Goal: Check status: Check status

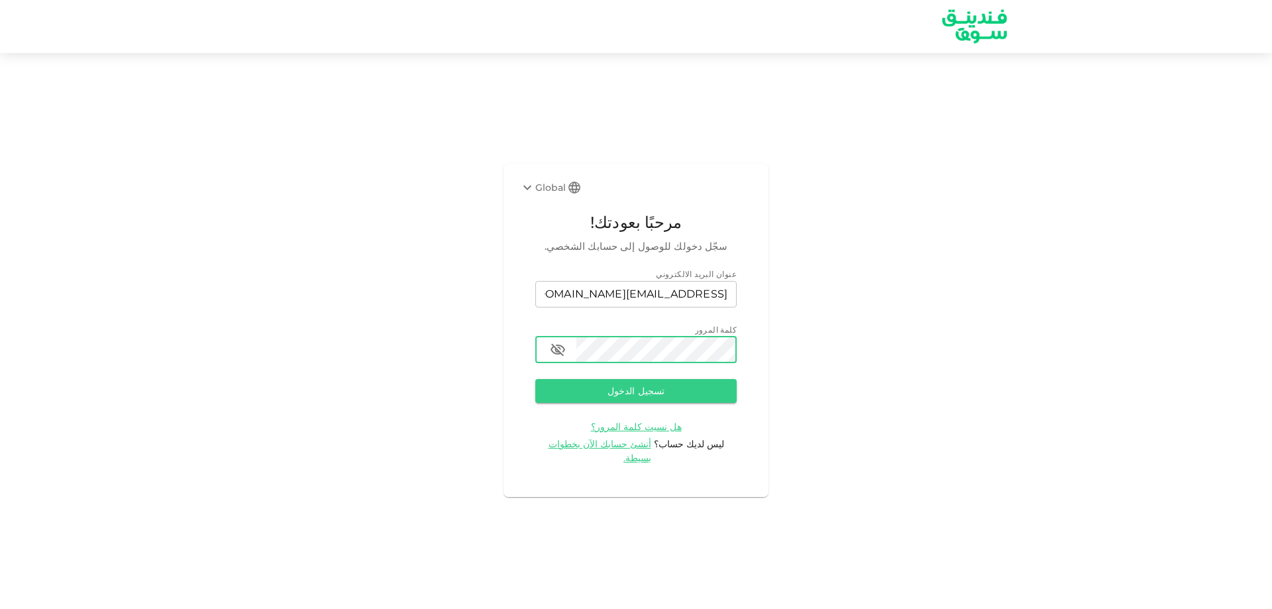
click at [535, 379] on button "تسجيل الدخول" at bounding box center [635, 391] width 201 height 24
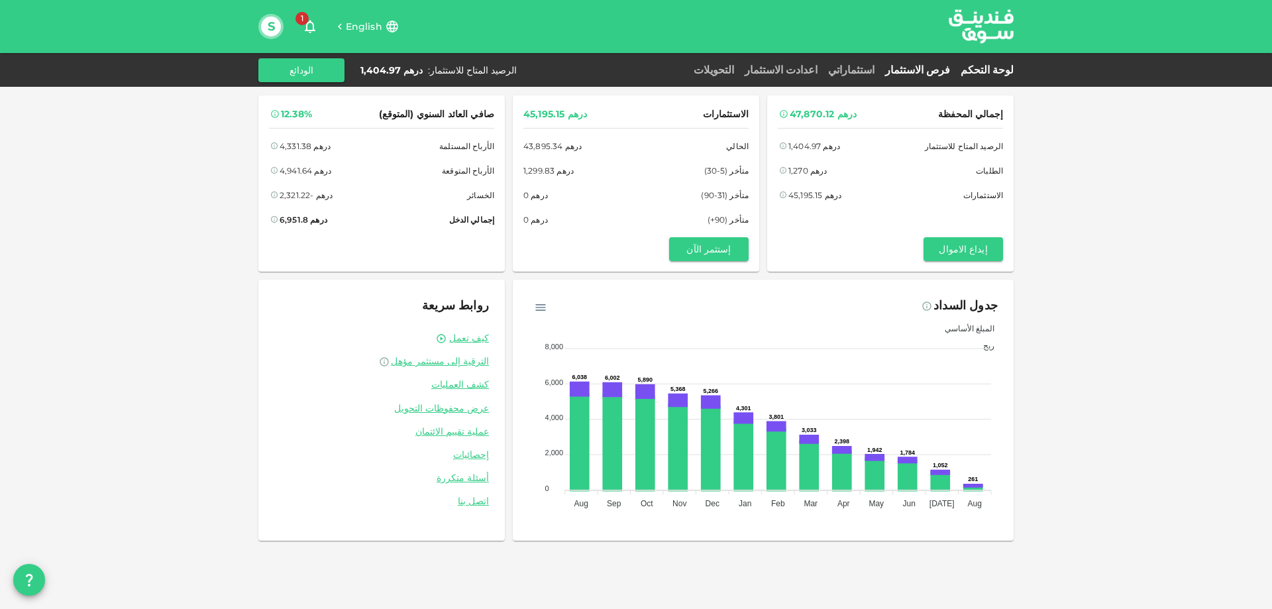
click at [921, 69] on link "فرص الاستثمار" at bounding box center [918, 70] width 76 height 13
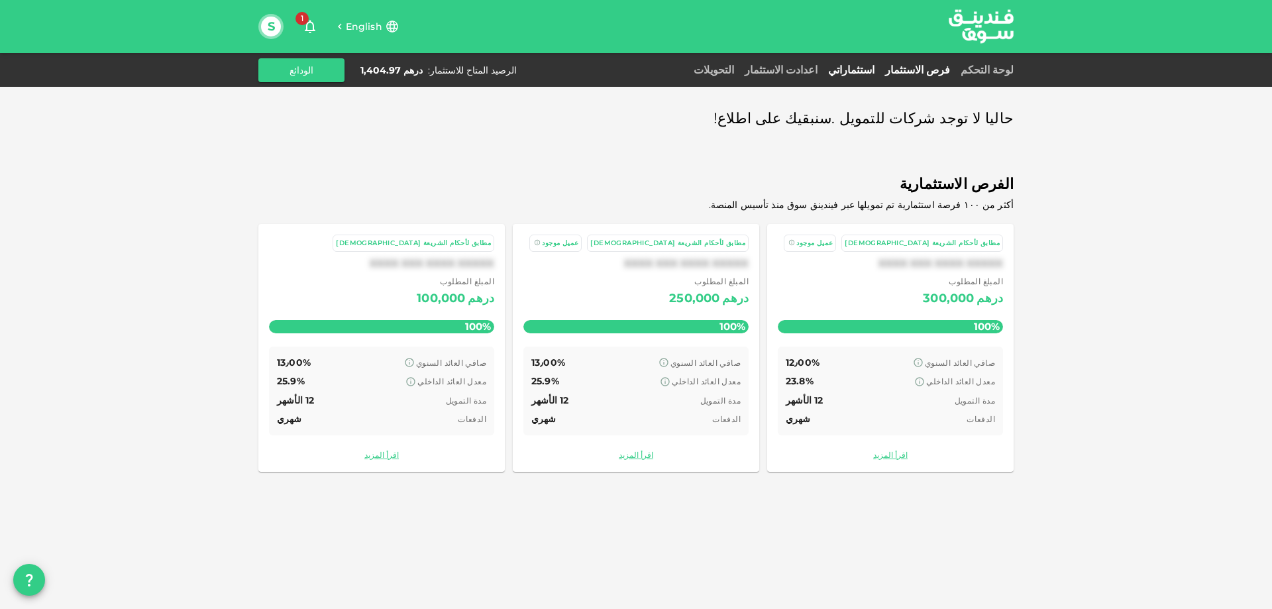
click at [867, 66] on link "استثماراتي" at bounding box center [851, 70] width 57 height 13
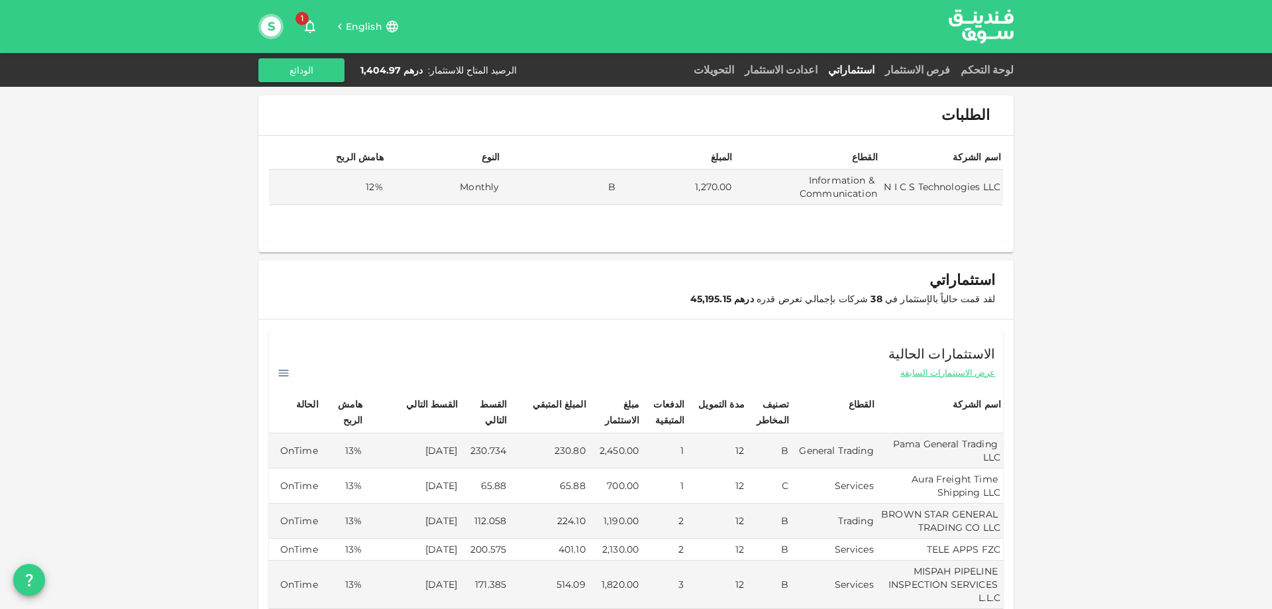
click at [303, 24] on span "1" at bounding box center [301, 18] width 13 height 13
